Goal: Information Seeking & Learning: Learn about a topic

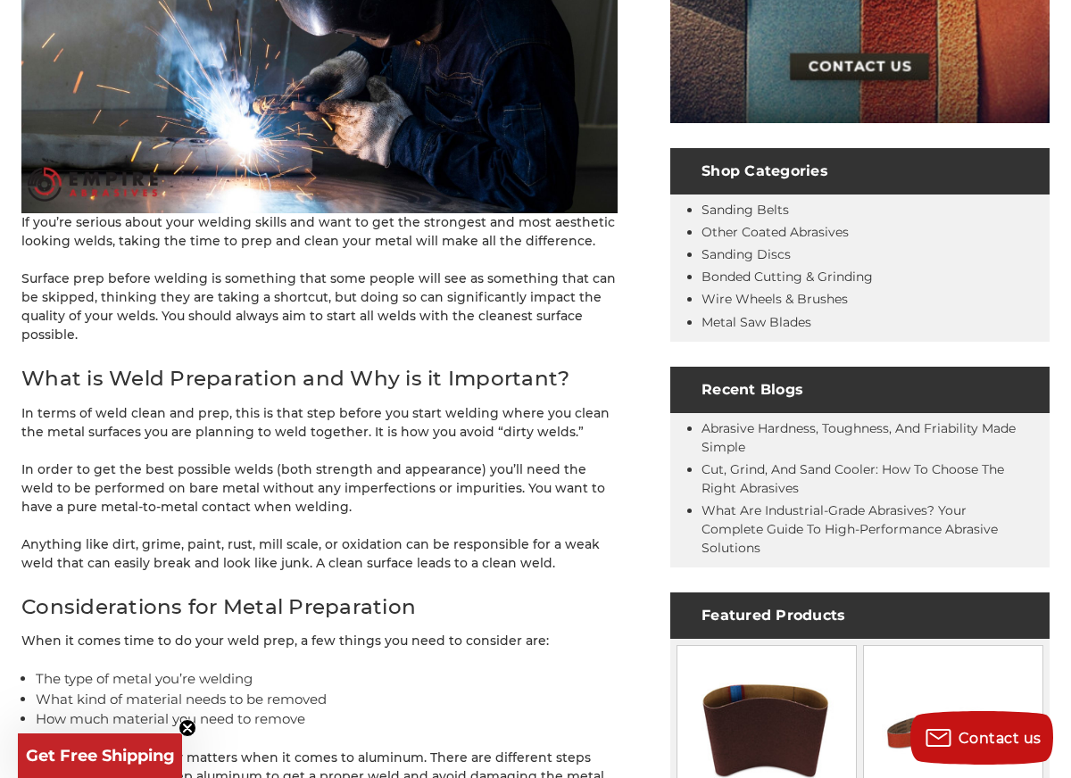
scroll to position [533, 0]
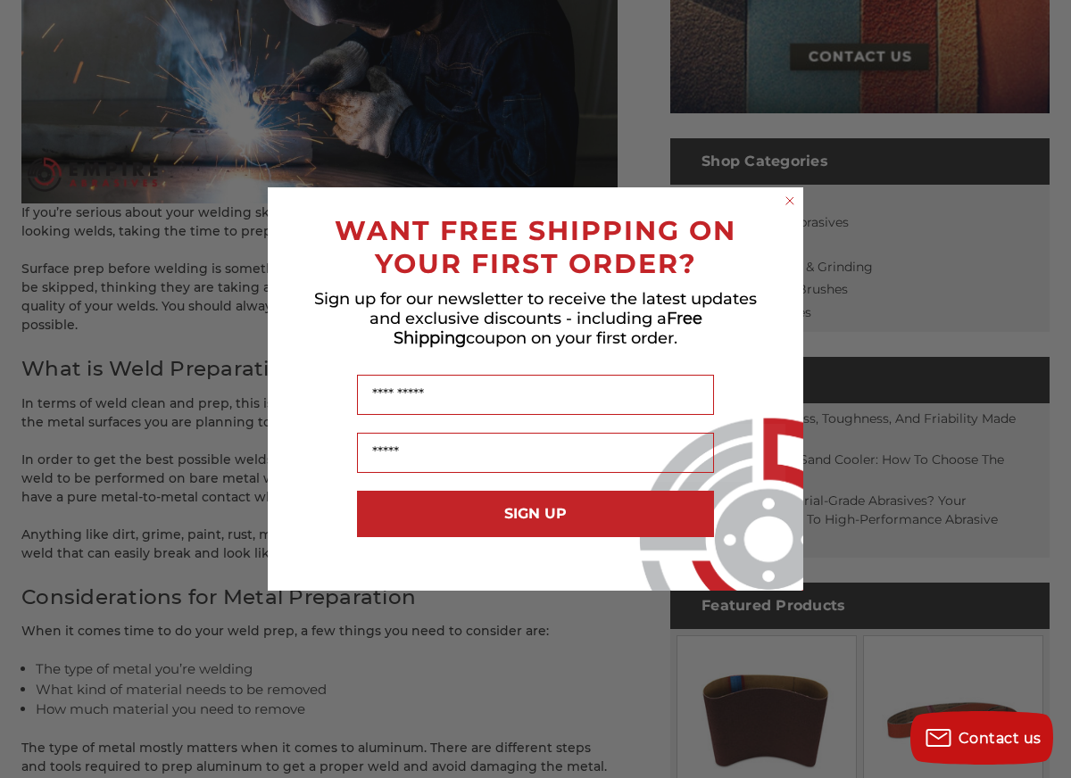
click at [791, 198] on circle "Close dialog" at bounding box center [790, 201] width 17 height 17
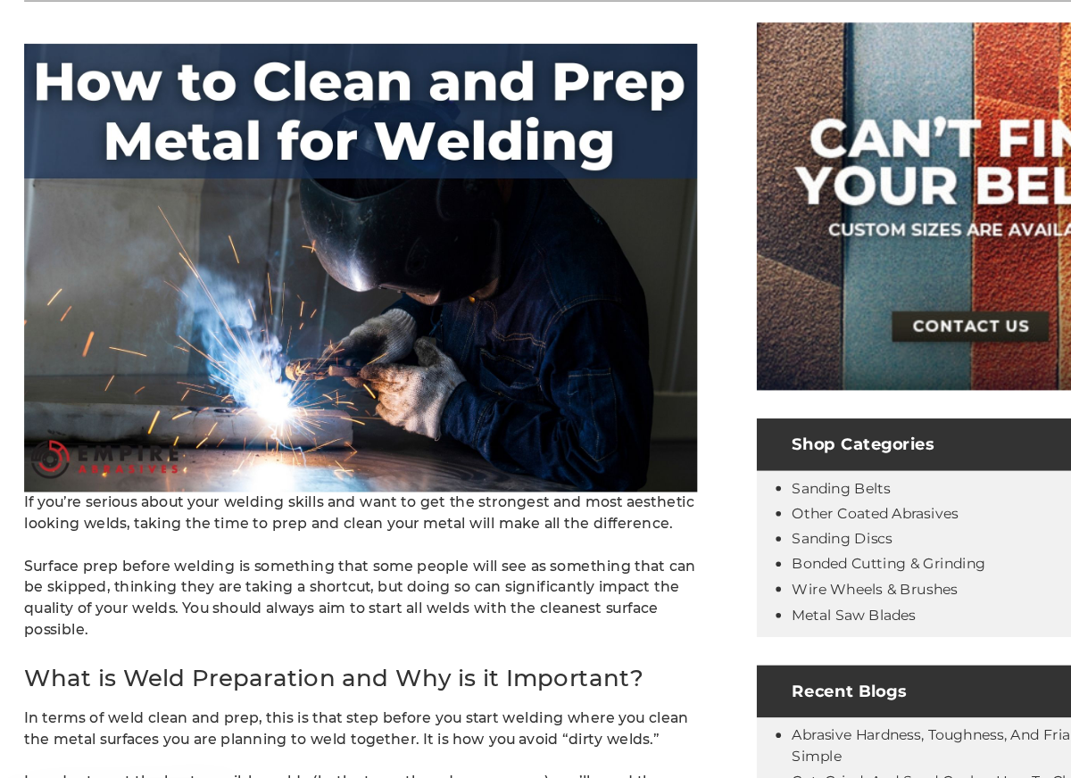
scroll to position [0, 0]
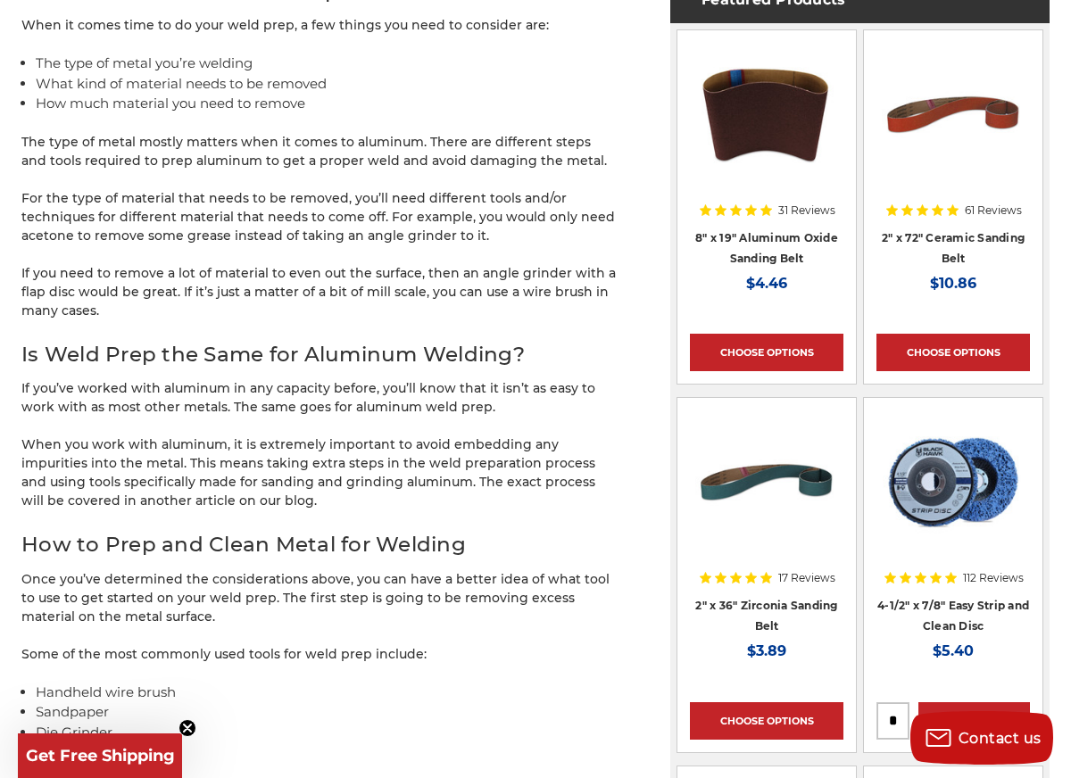
scroll to position [1140, 0]
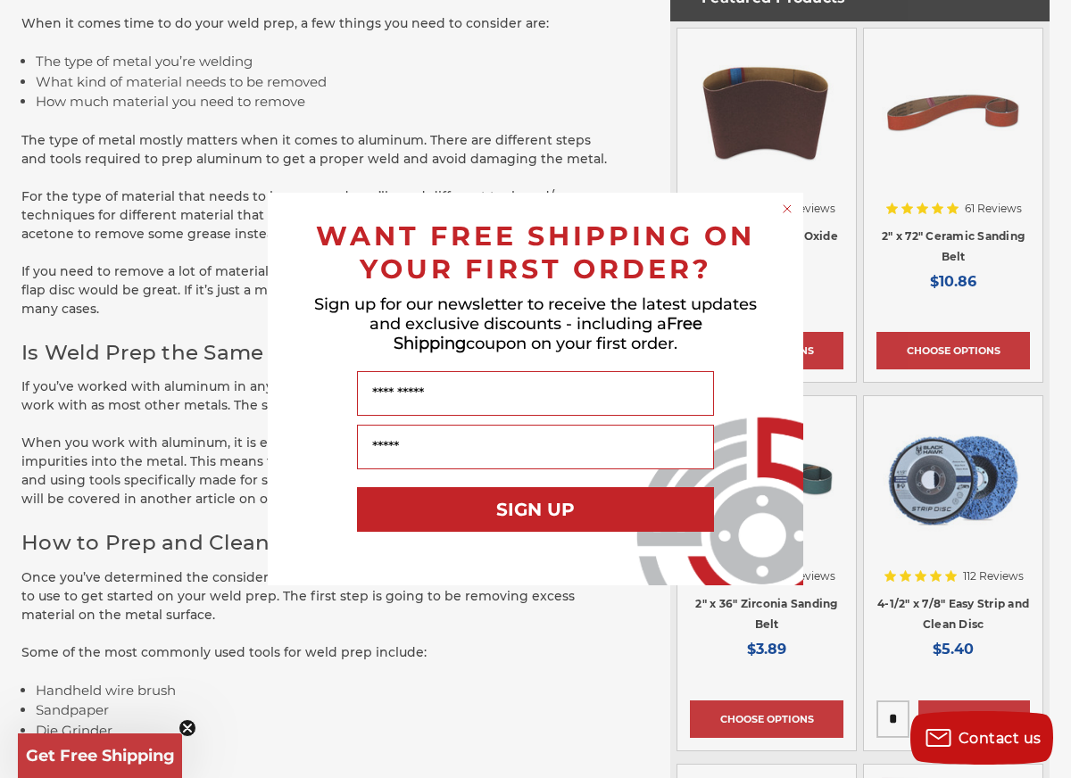
click at [785, 211] on circle "Close dialog" at bounding box center [787, 209] width 17 height 17
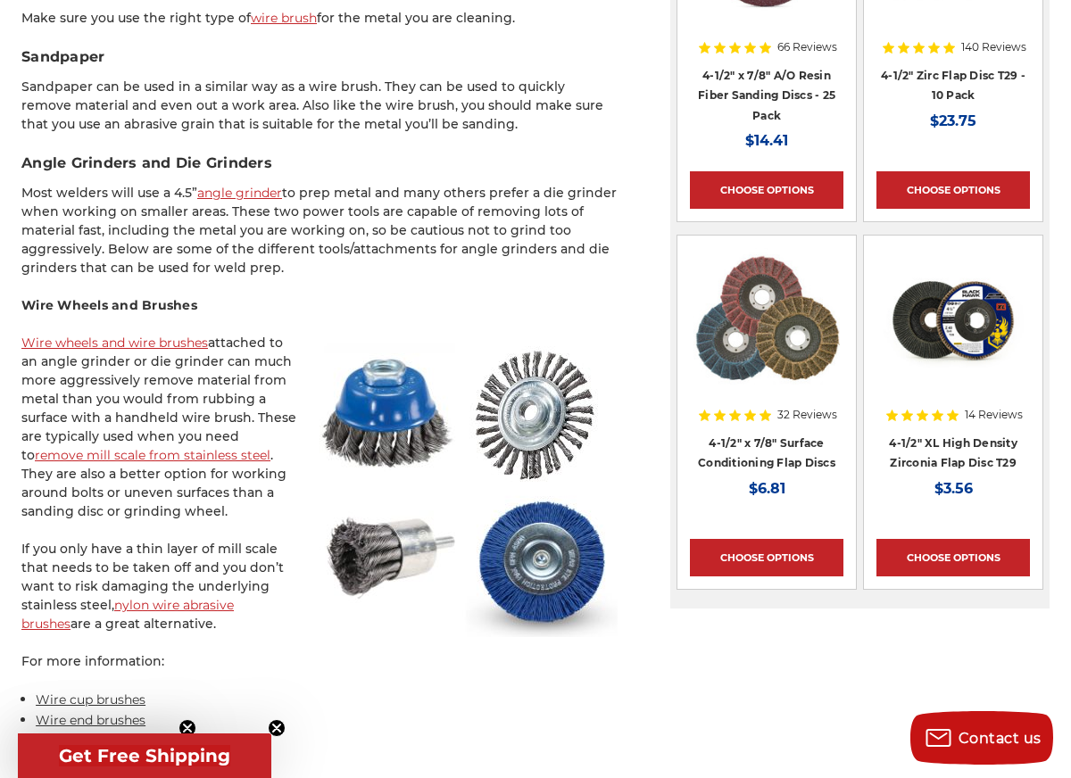
scroll to position [1940, 0]
